Goal: Information Seeking & Learning: Learn about a topic

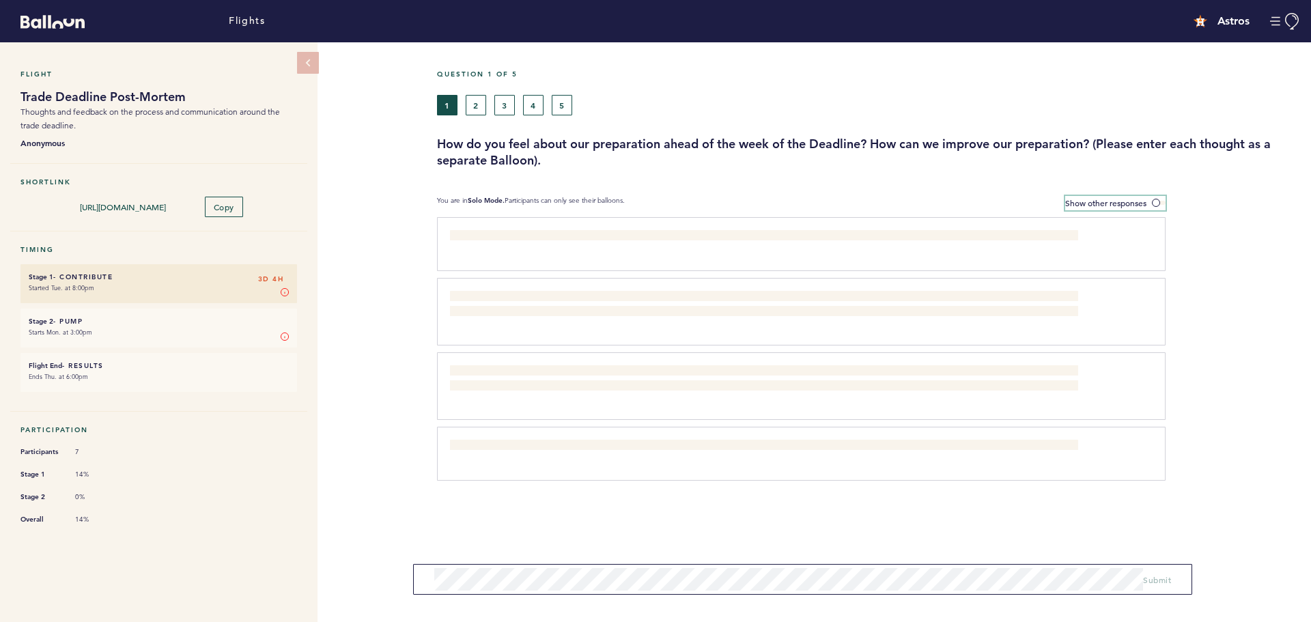
click at [1149, 201] on label "Show other responses" at bounding box center [1115, 203] width 100 height 14
click at [0, 0] on input "Show other responses" at bounding box center [0, 0] width 0 height 0
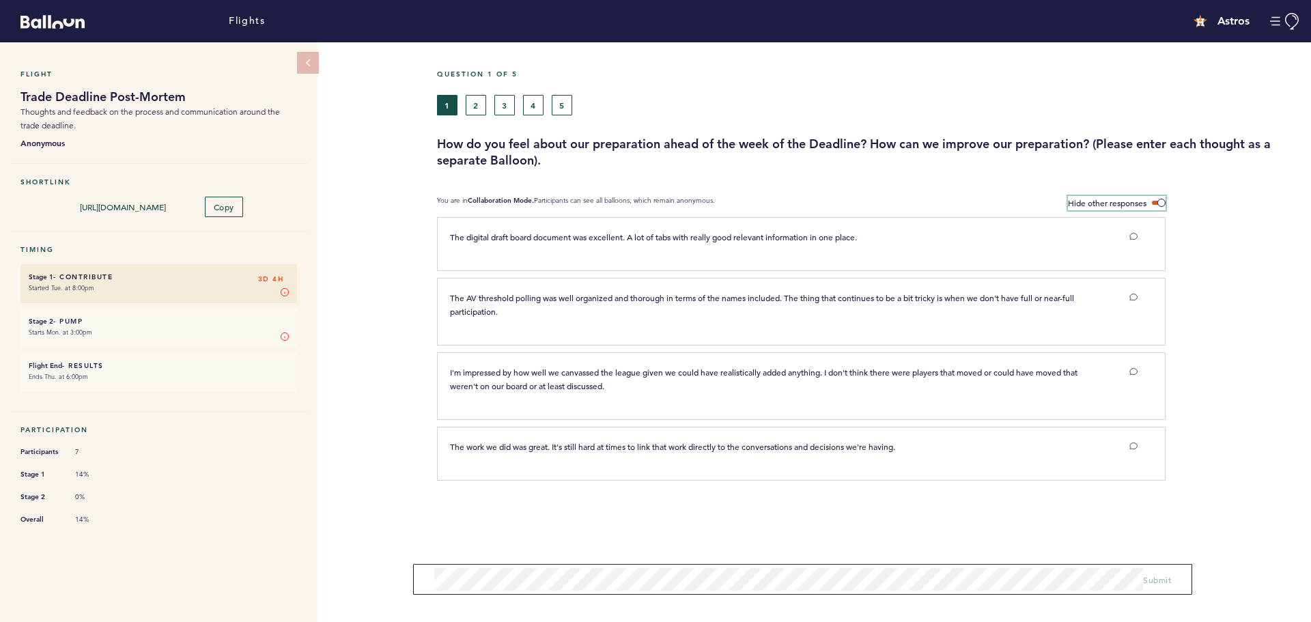
click at [1149, 196] on label "Hide other responses" at bounding box center [1117, 203] width 98 height 14
click at [0, 0] on input "Hide other responses" at bounding box center [0, 0] width 0 height 0
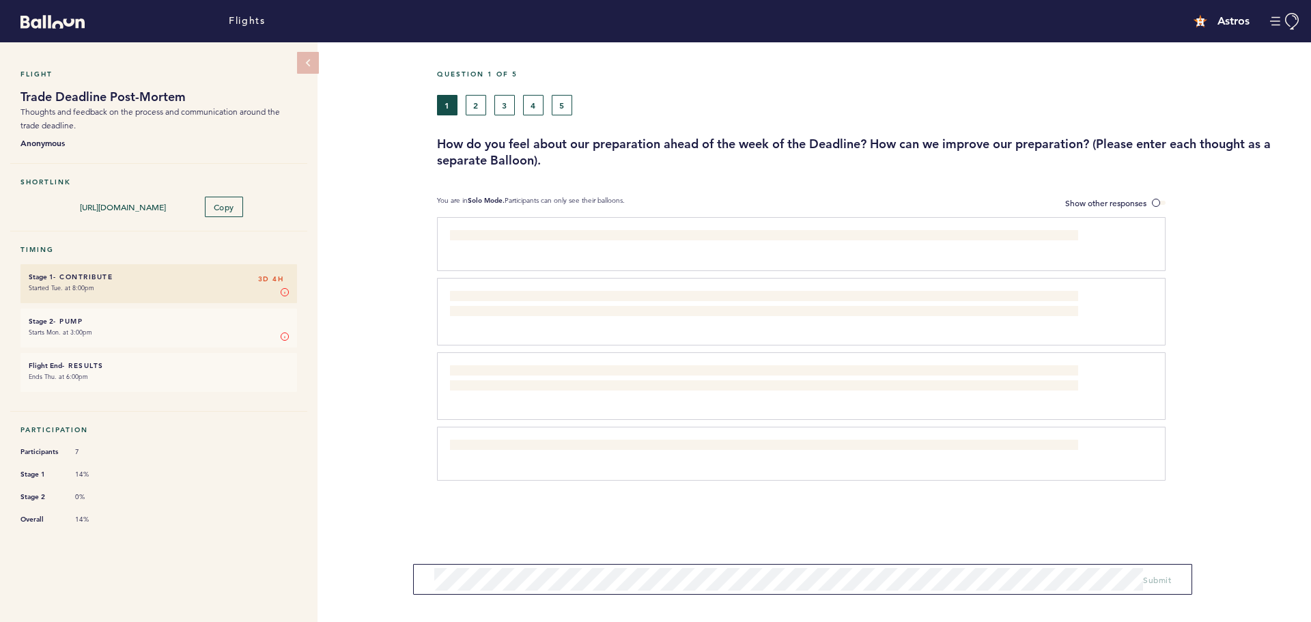
click at [109, 335] on small "Starts Mon. at 3:00pm" at bounding box center [159, 333] width 260 height 14
click at [487, 104] on div "1 2 3 4 5" at bounding box center [758, 105] width 643 height 20
click at [478, 103] on button "2" at bounding box center [476, 105] width 20 height 20
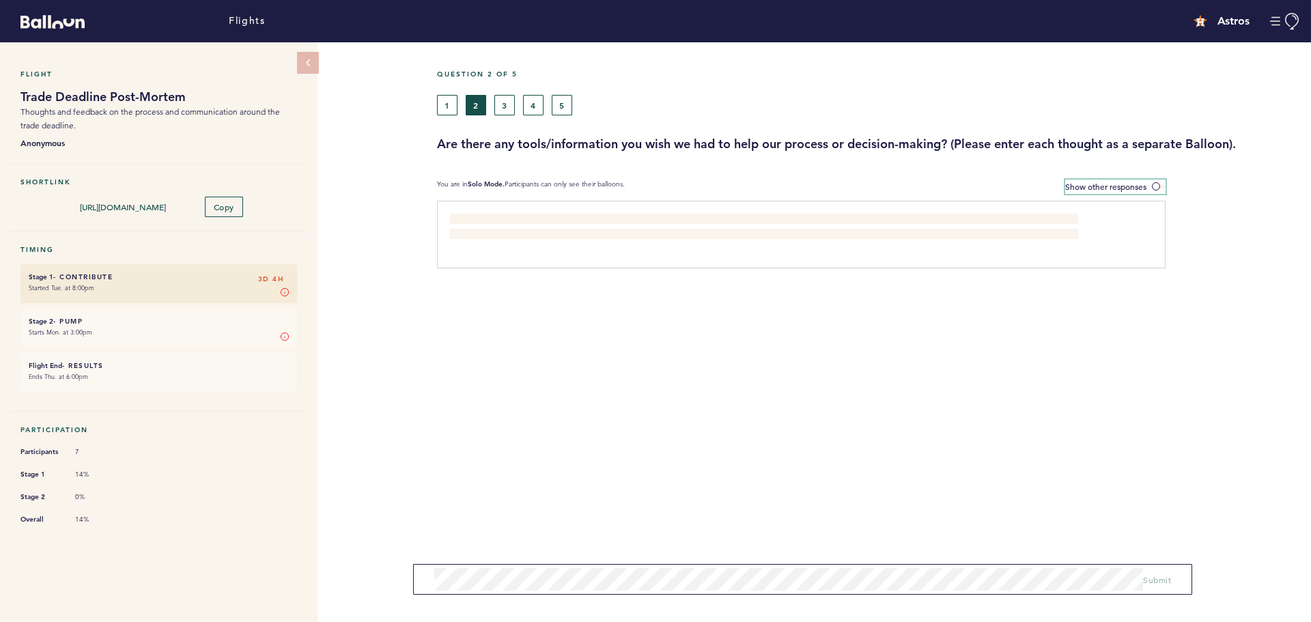
click at [1137, 184] on span "Show other responses" at bounding box center [1105, 186] width 81 height 11
click at [0, 0] on input "Show other responses" at bounding box center [0, 0] width 0 height 0
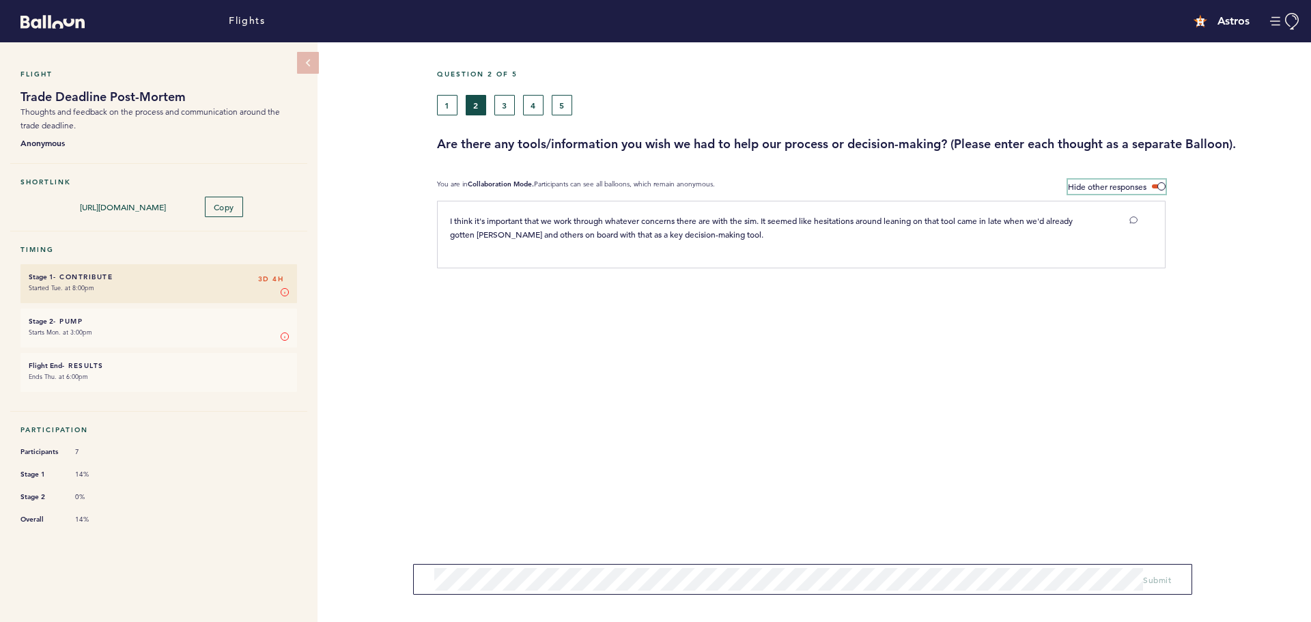
click at [1136, 180] on label "Hide other responses" at bounding box center [1117, 187] width 98 height 14
click at [0, 0] on input "Hide other responses" at bounding box center [0, 0] width 0 height 0
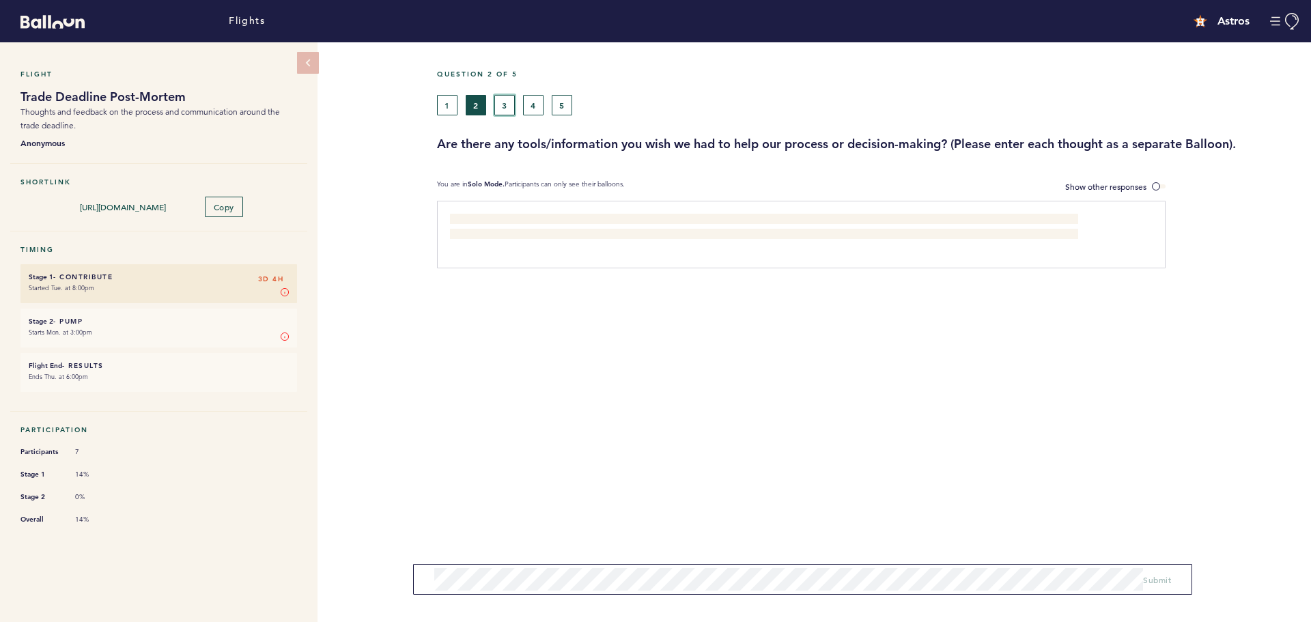
click at [502, 102] on button "3" at bounding box center [504, 105] width 20 height 20
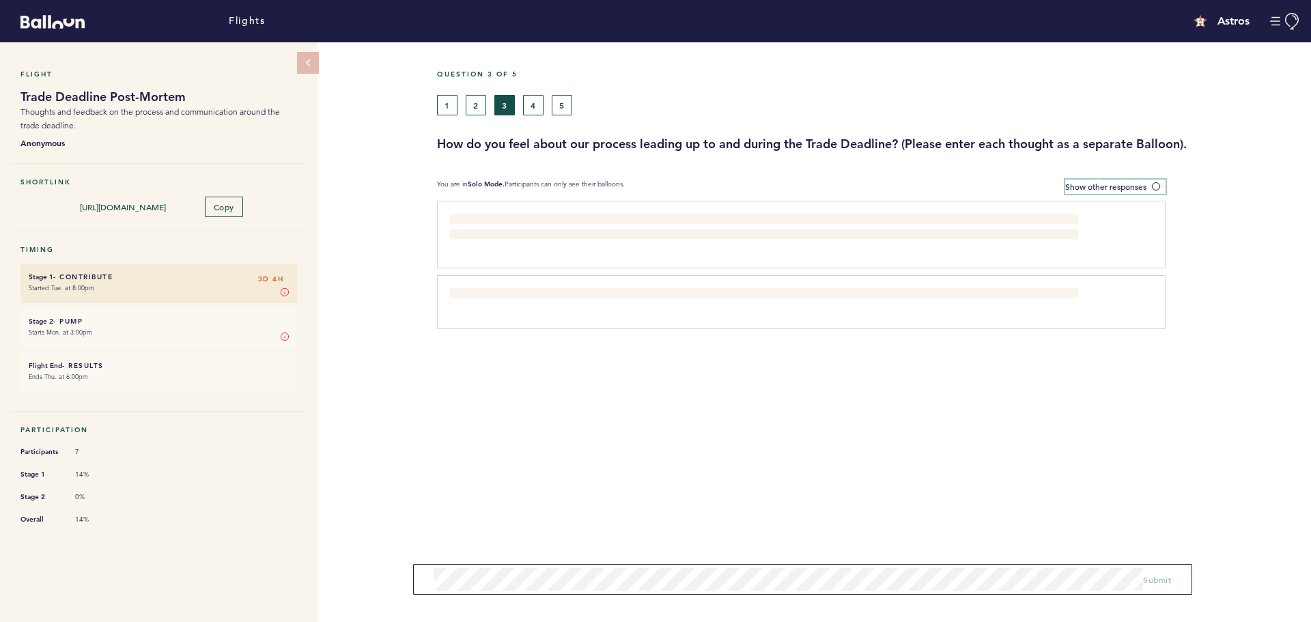
click at [1137, 188] on span "Show other responses" at bounding box center [1105, 186] width 81 height 11
click at [0, 0] on input "Show other responses" at bounding box center [0, 0] width 0 height 0
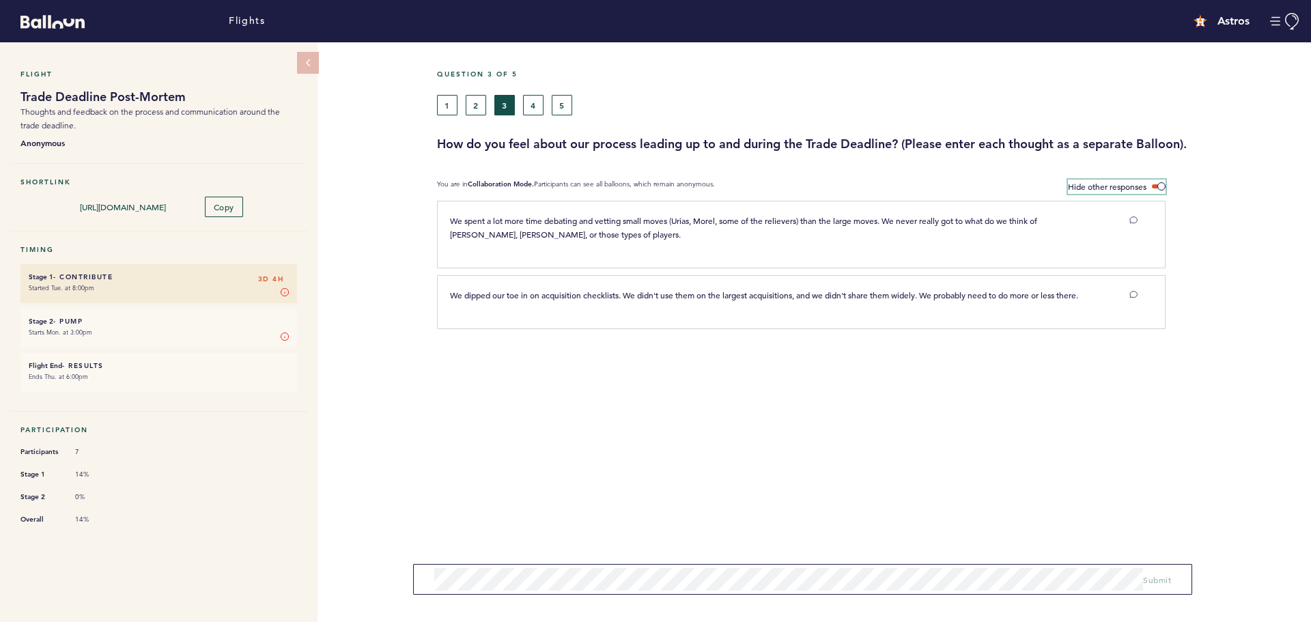
click at [1137, 188] on span "Hide other responses" at bounding box center [1107, 186] width 79 height 11
click at [0, 0] on input "Hide other responses" at bounding box center [0, 0] width 0 height 0
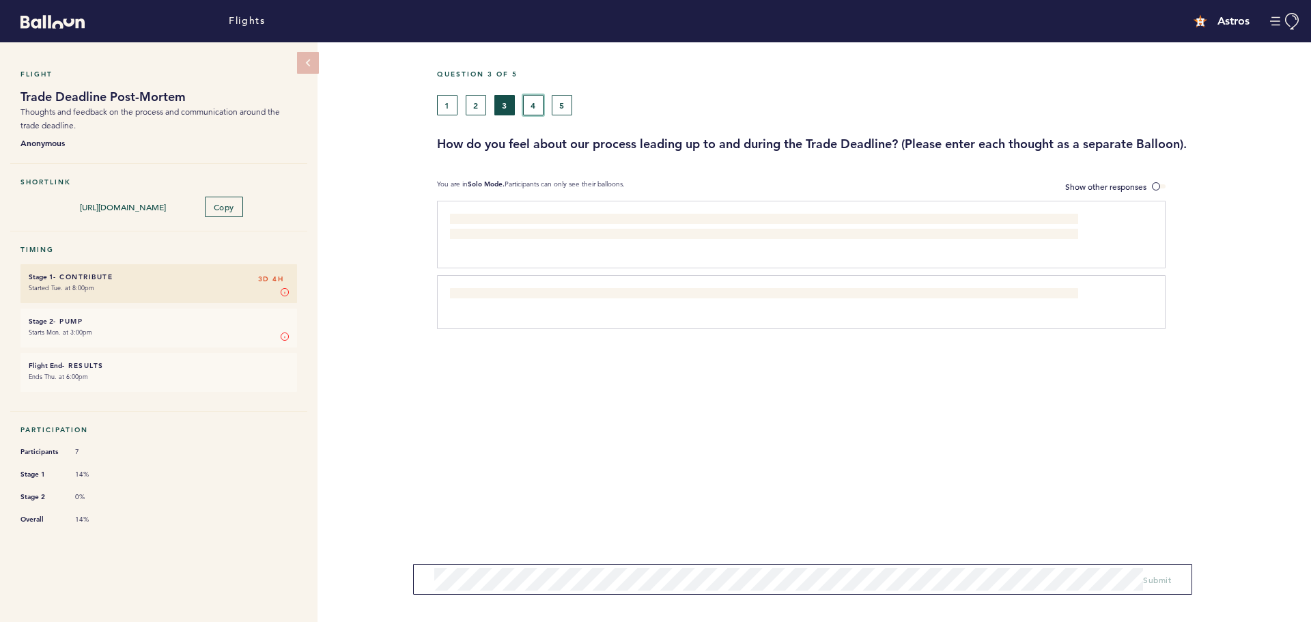
click at [538, 107] on button "4" at bounding box center [533, 105] width 20 height 20
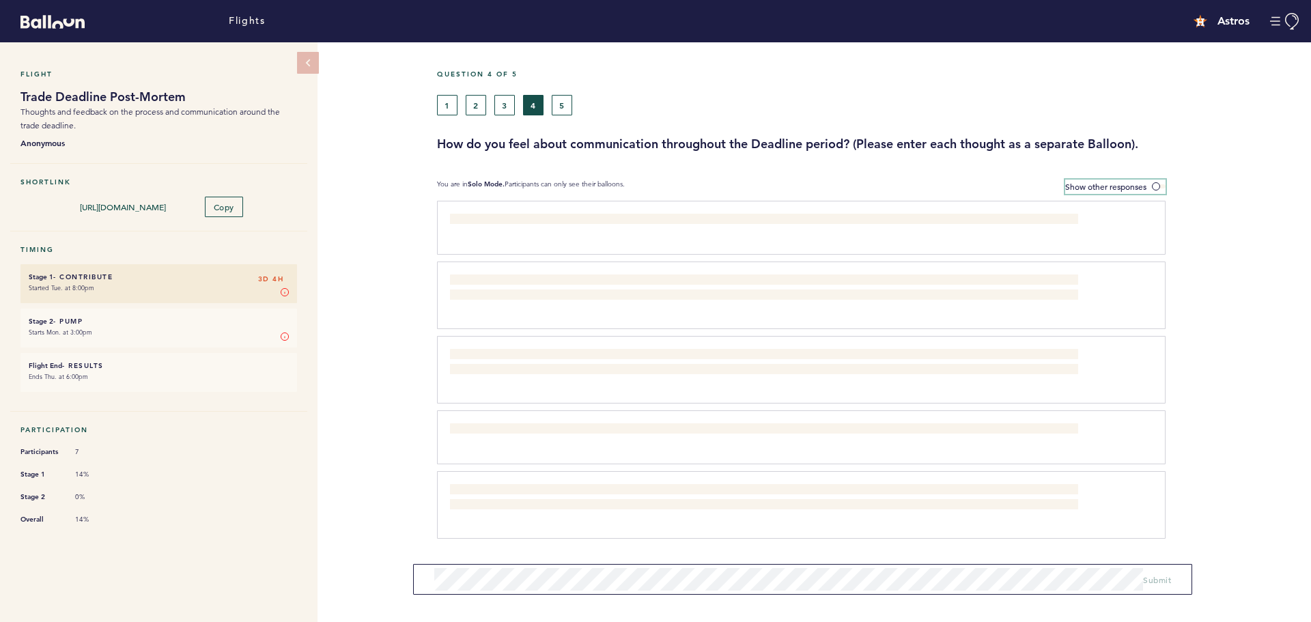
click at [1141, 182] on span "Show other responses" at bounding box center [1105, 186] width 81 height 11
click at [0, 0] on input "Show other responses" at bounding box center [0, 0] width 0 height 0
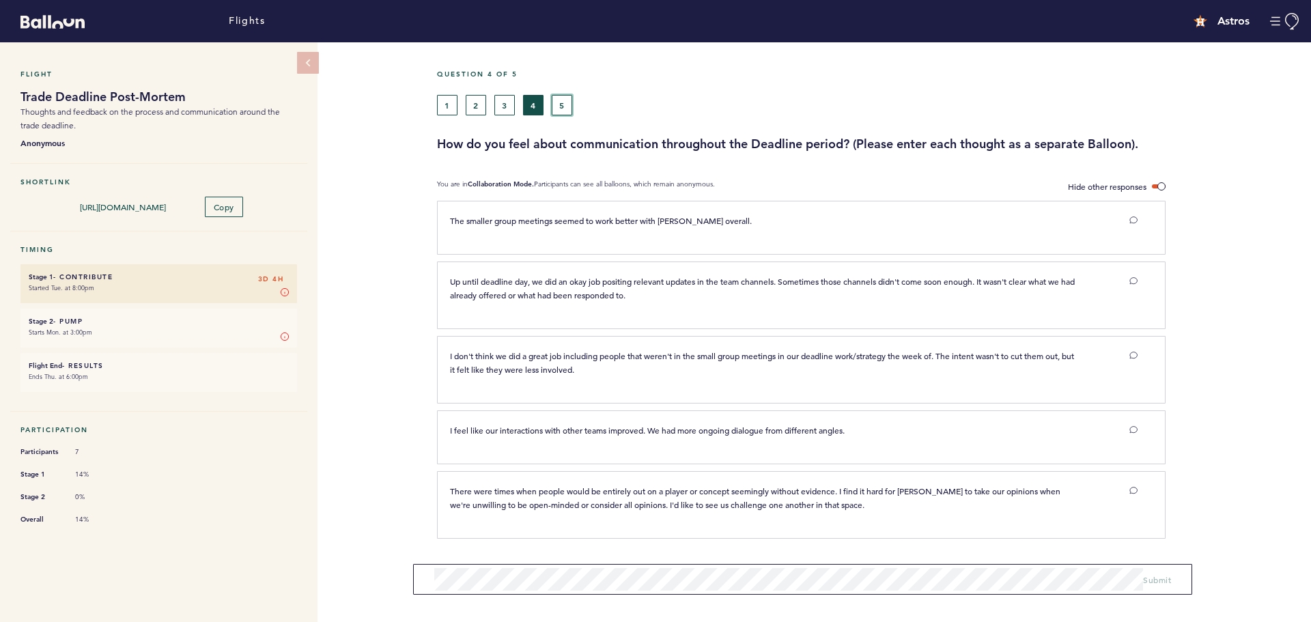
click at [561, 98] on button "5" at bounding box center [562, 105] width 20 height 20
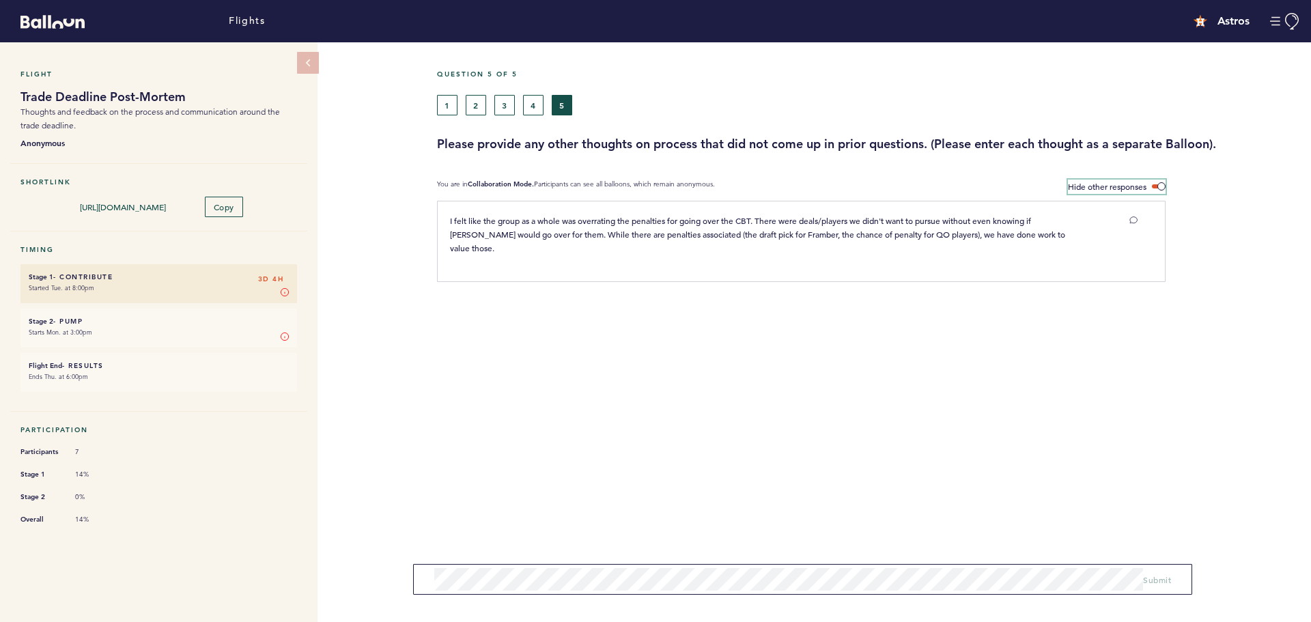
click at [1156, 188] on label "Hide other responses" at bounding box center [1117, 187] width 98 height 14
click at [0, 0] on input "Hide other responses" at bounding box center [0, 0] width 0 height 0
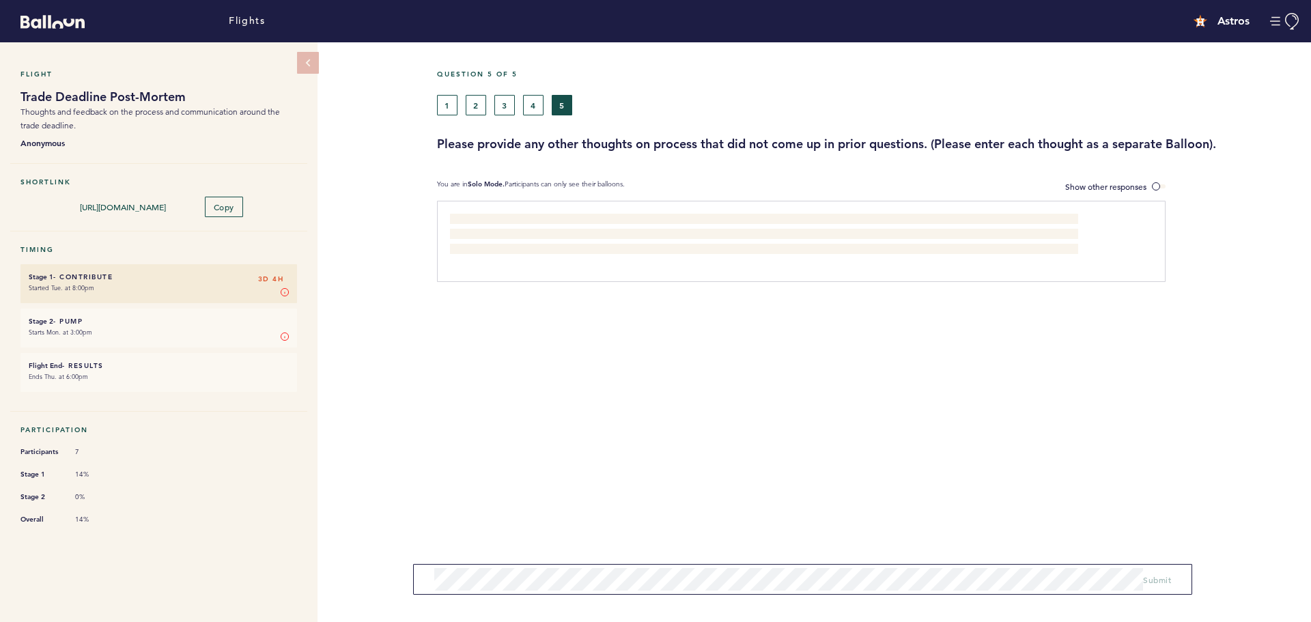
click at [458, 111] on div "1 2 3 4 5" at bounding box center [758, 105] width 643 height 20
click at [451, 110] on button "1" at bounding box center [447, 105] width 20 height 20
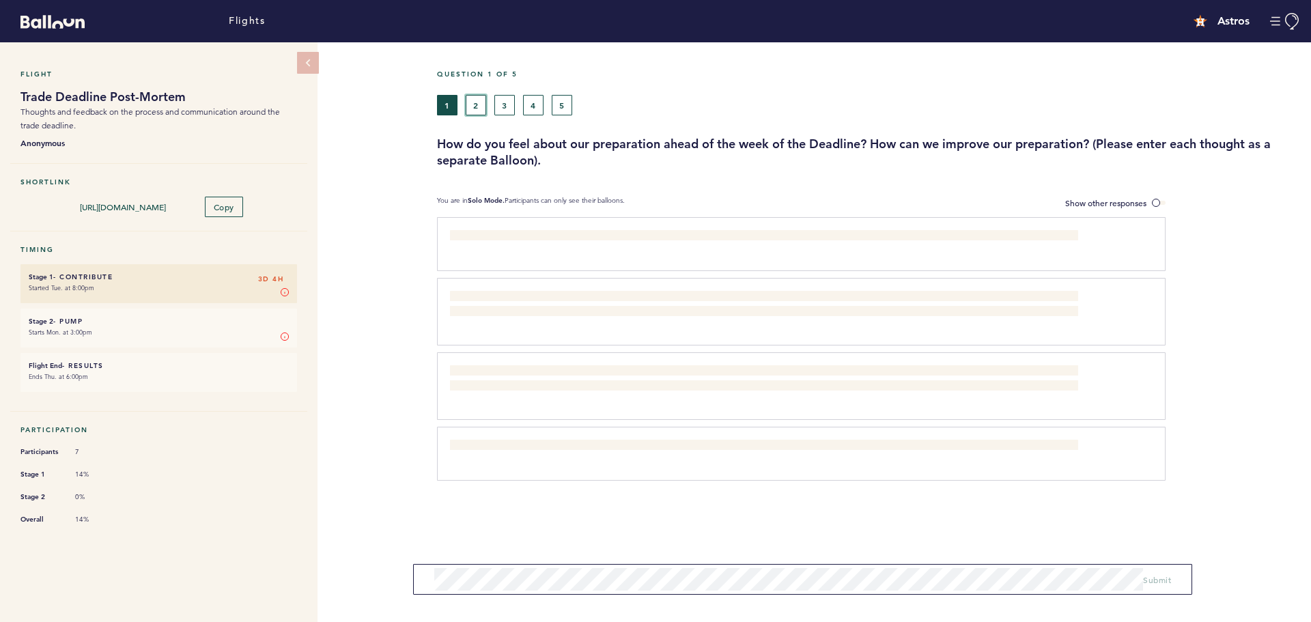
click at [472, 108] on button "2" at bounding box center [476, 105] width 20 height 20
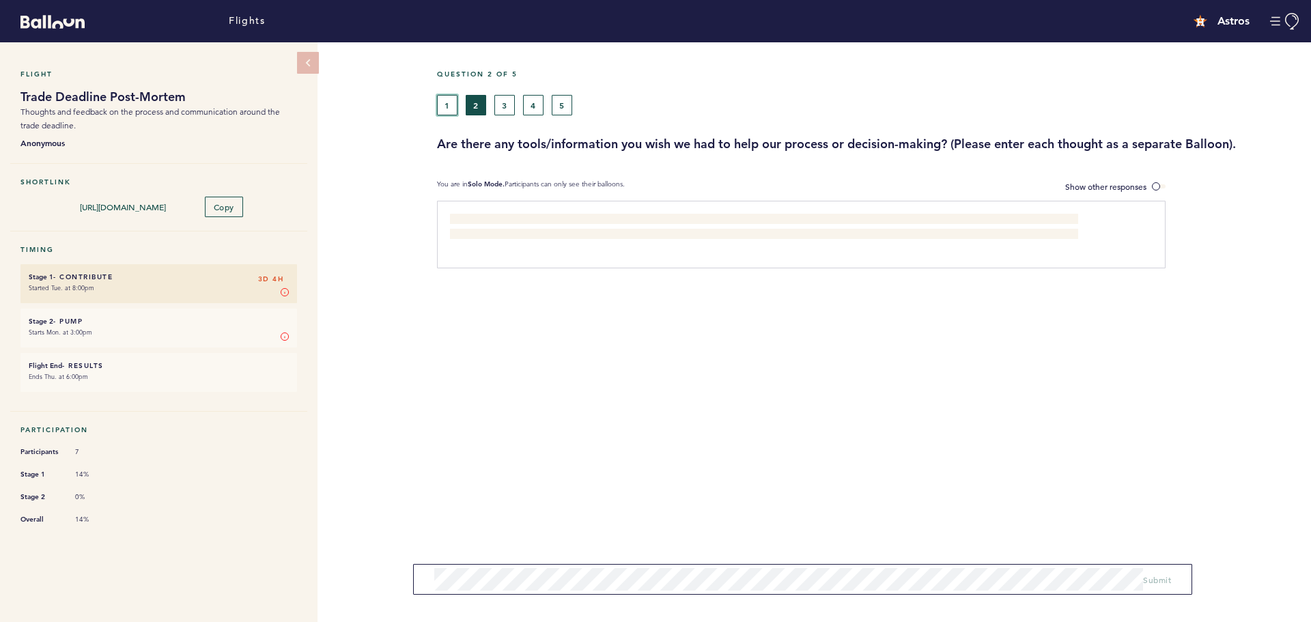
click at [449, 100] on button "1" at bounding box center [447, 105] width 20 height 20
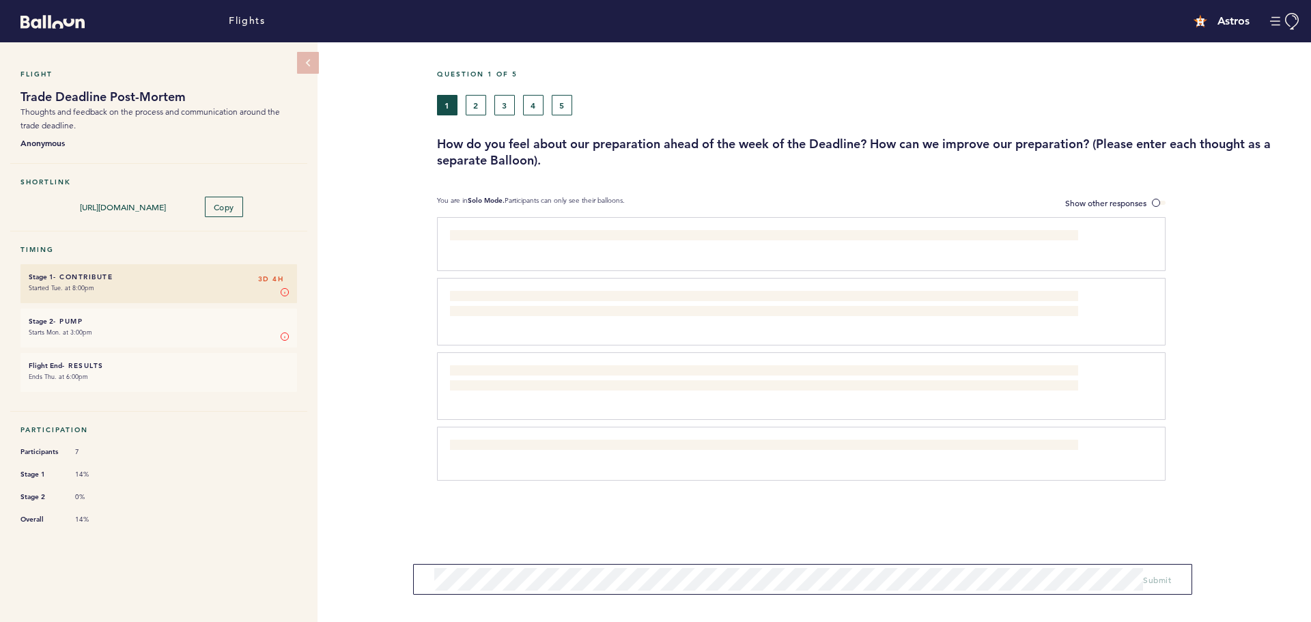
click at [550, 163] on h3 "How do you feel about our preparation ahead of the week of the Deadline? How ca…" at bounding box center [869, 152] width 864 height 33
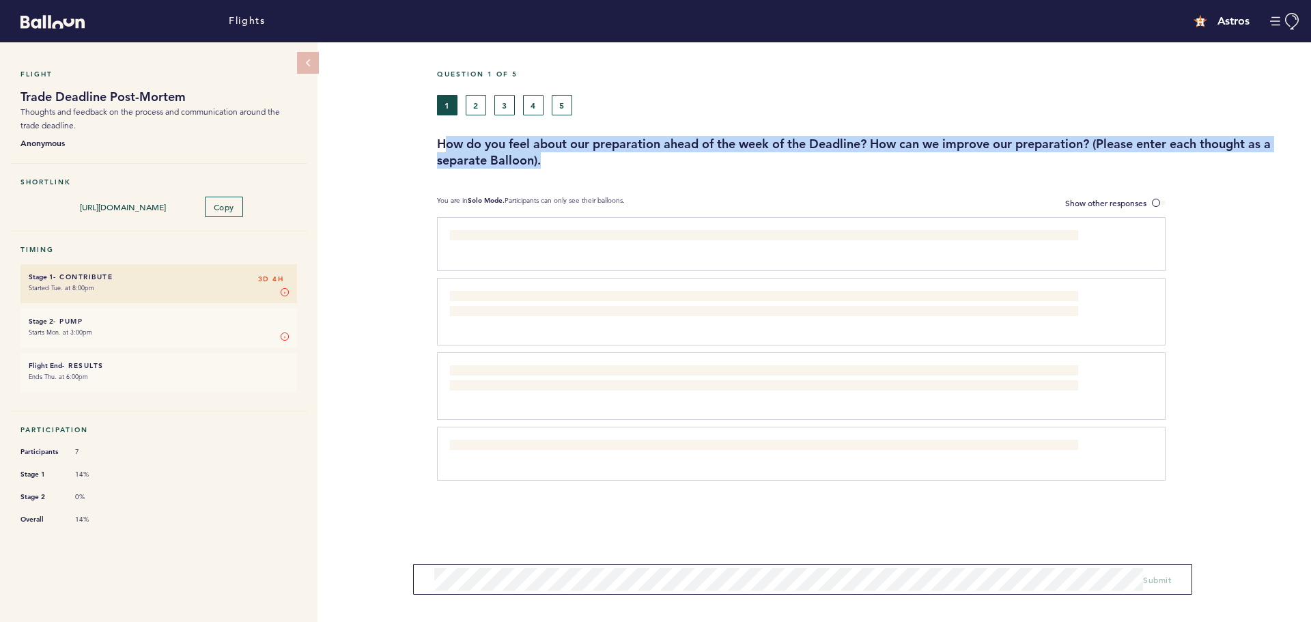
drag, startPoint x: 550, startPoint y: 163, endPoint x: 445, endPoint y: 143, distance: 107.6
click at [445, 143] on h3 "How do you feel about our preparation ahead of the week of the Deadline? How ca…" at bounding box center [869, 152] width 864 height 33
click at [523, 152] on h3 "How do you feel about our preparation ahead of the week of the Deadline? How ca…" at bounding box center [869, 152] width 864 height 33
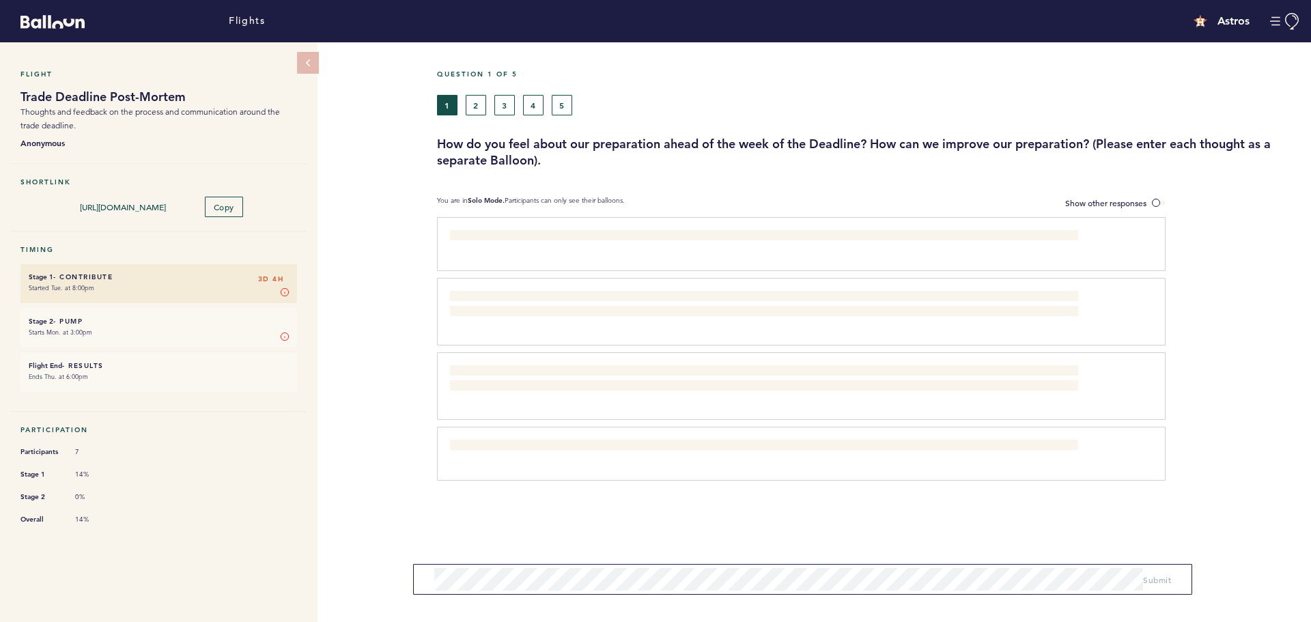
click at [545, 161] on h3 "How do you feel about our preparation ahead of the week of the Deadline? How ca…" at bounding box center [869, 152] width 864 height 33
click at [417, 262] on div "Flight Trade Deadline Post-Mortem Thoughts and feedback on the process and comm…" at bounding box center [655, 332] width 1311 height 580
